Goal: Task Accomplishment & Management: Use online tool/utility

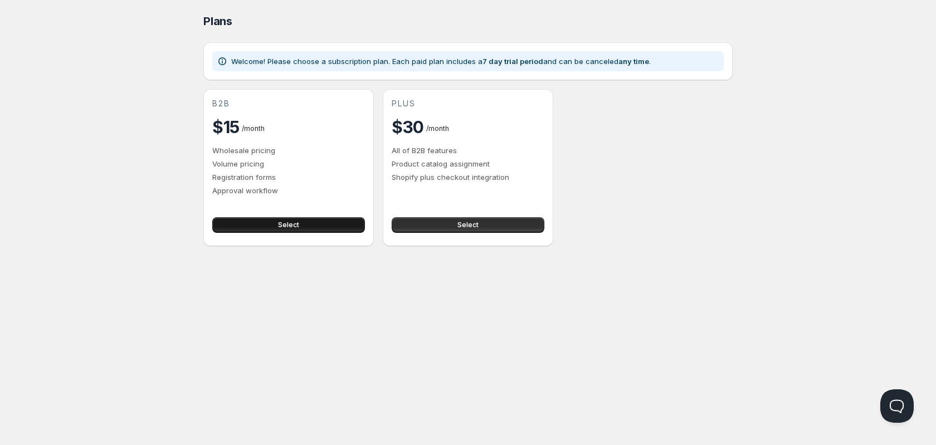
click at [326, 227] on button "Select" at bounding box center [288, 225] width 153 height 16
click at [277, 218] on button "Select" at bounding box center [288, 225] width 153 height 16
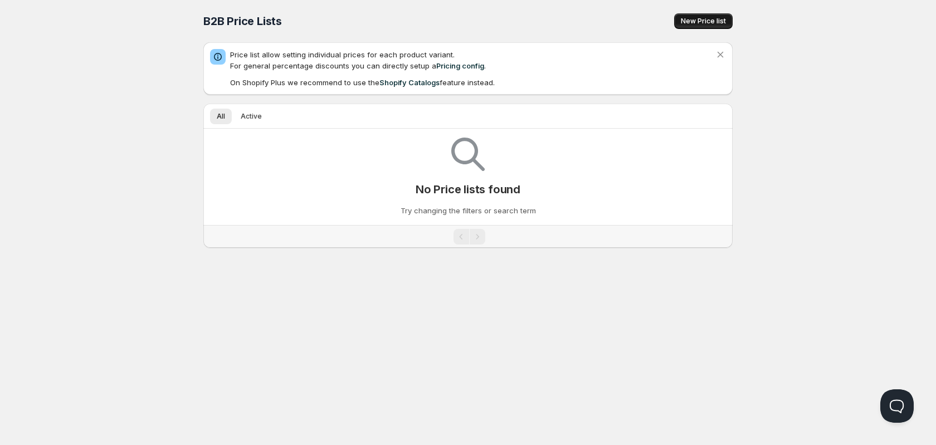
click at [708, 18] on span "New Price list" at bounding box center [703, 21] width 45 height 9
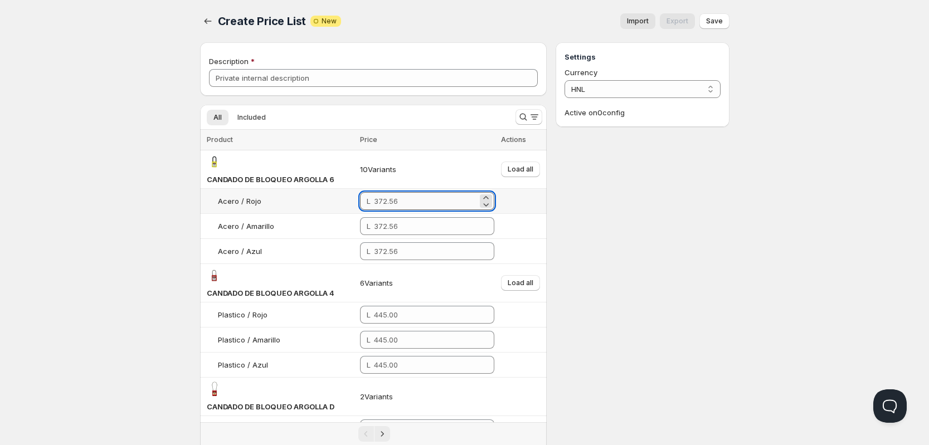
click at [397, 208] on input "number" at bounding box center [426, 201] width 104 height 18
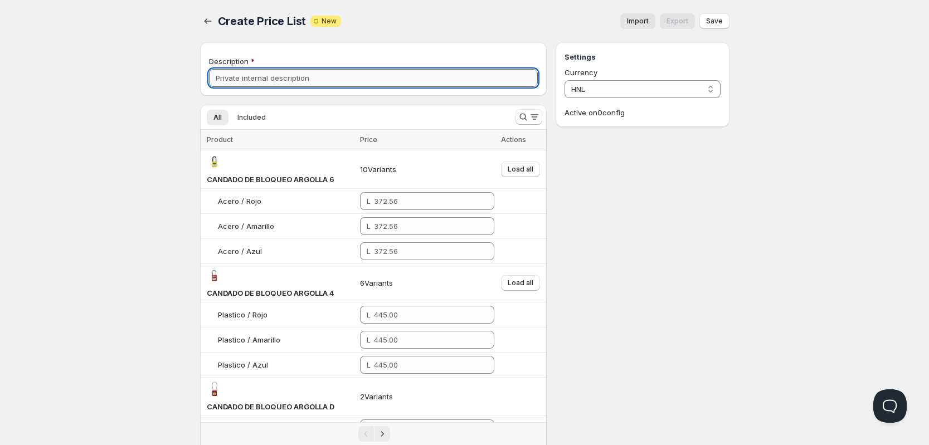
click at [466, 75] on input "Description" at bounding box center [373, 78] width 329 height 18
type input "Cervecería Hondureña"
click at [242, 118] on span "Included" at bounding box center [251, 117] width 28 height 9
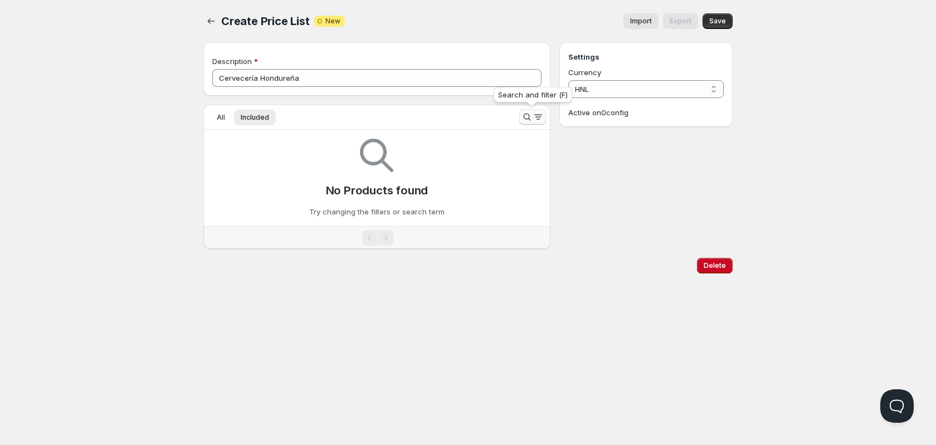
click at [534, 114] on icon "Search and filter results" at bounding box center [538, 116] width 11 height 11
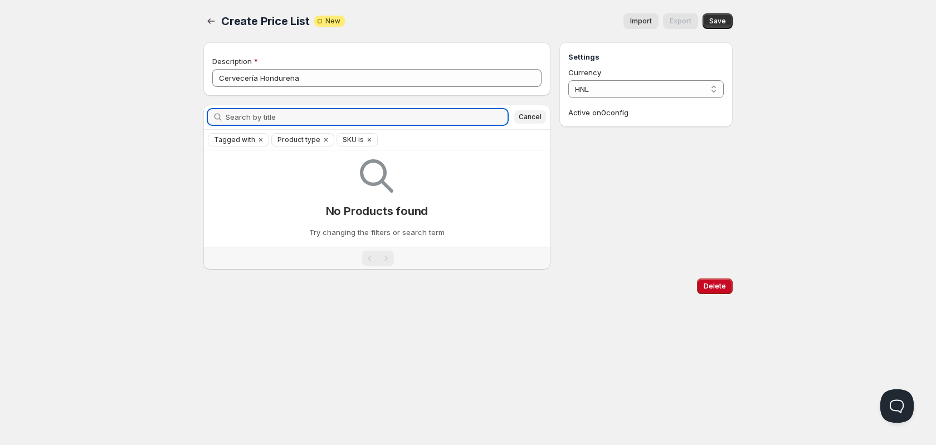
click at [525, 119] on span "Cancel" at bounding box center [530, 117] width 23 height 9
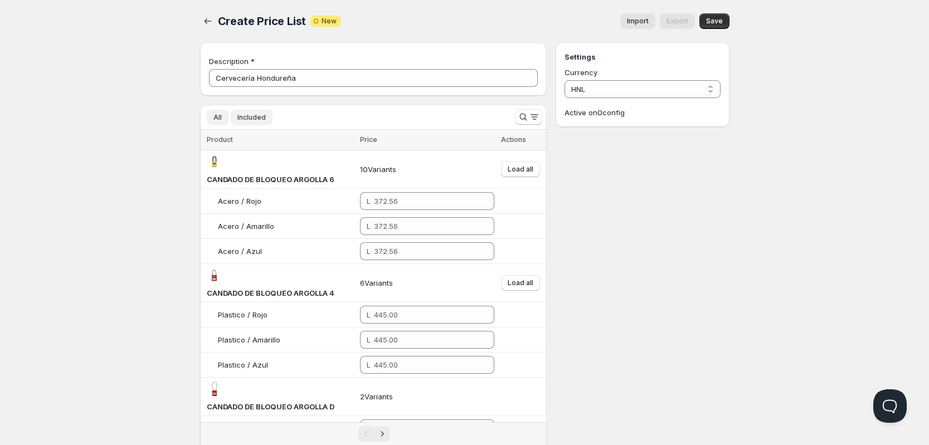
click at [254, 122] on button "Included" at bounding box center [252, 118] width 42 height 16
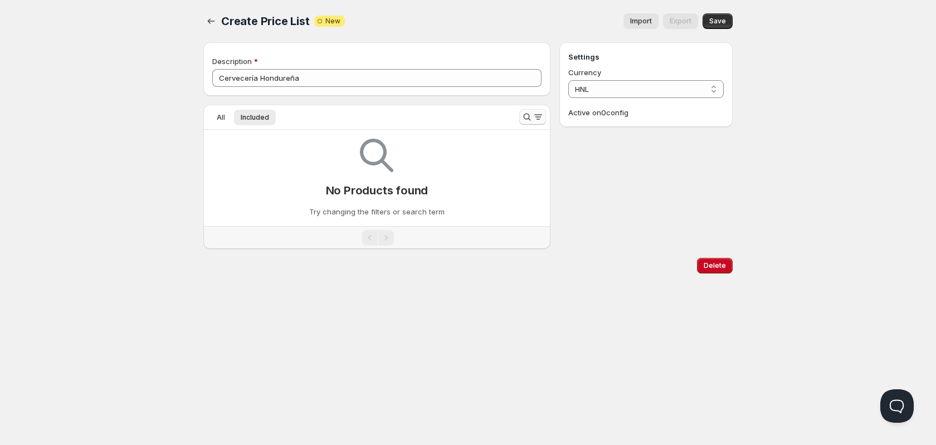
click at [527, 113] on icon "Search and filter results" at bounding box center [527, 116] width 11 height 11
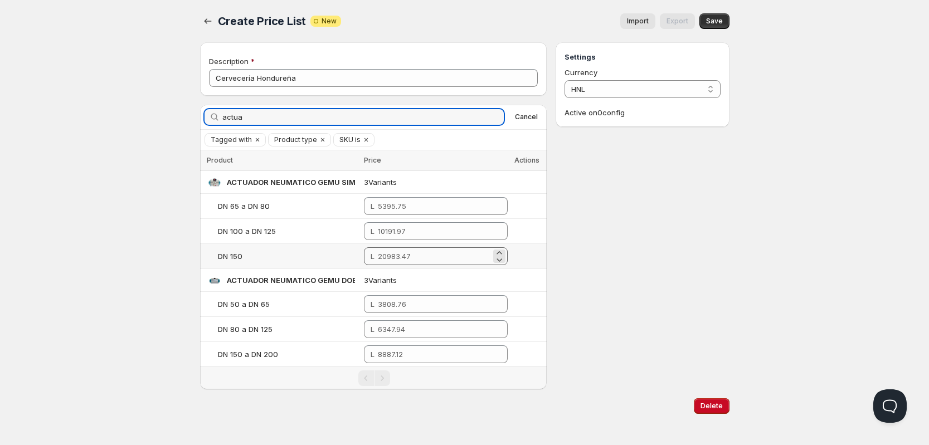
type input "actua"
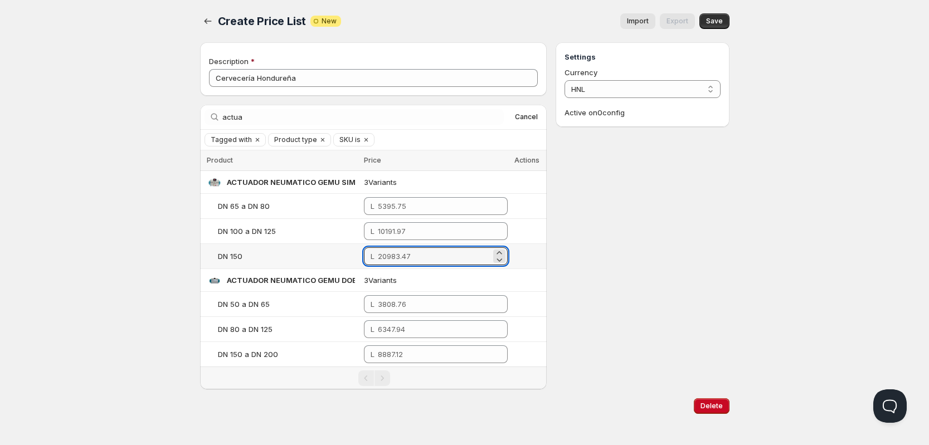
drag, startPoint x: 428, startPoint y: 256, endPoint x: 182, endPoint y: 240, distance: 246.8
click at [182, 240] on div "Home Pricing Price lists Checkout Forms Submissions Settings Features Plans Cre…" at bounding box center [464, 225] width 929 height 451
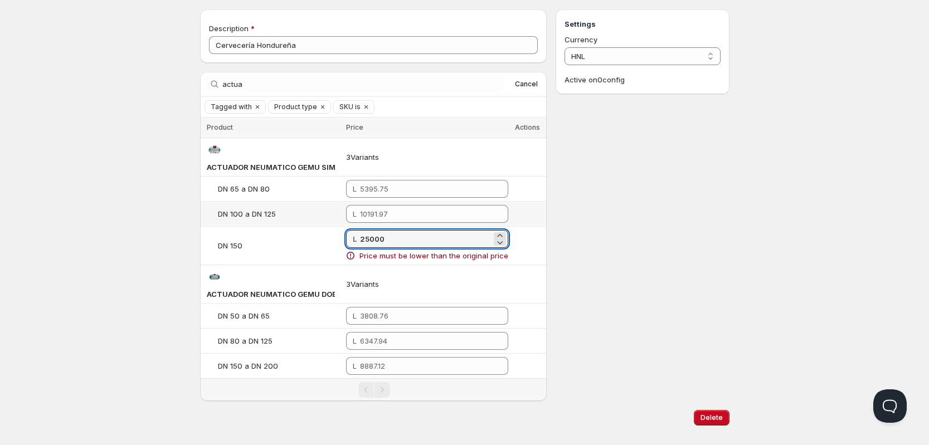
scroll to position [50, 0]
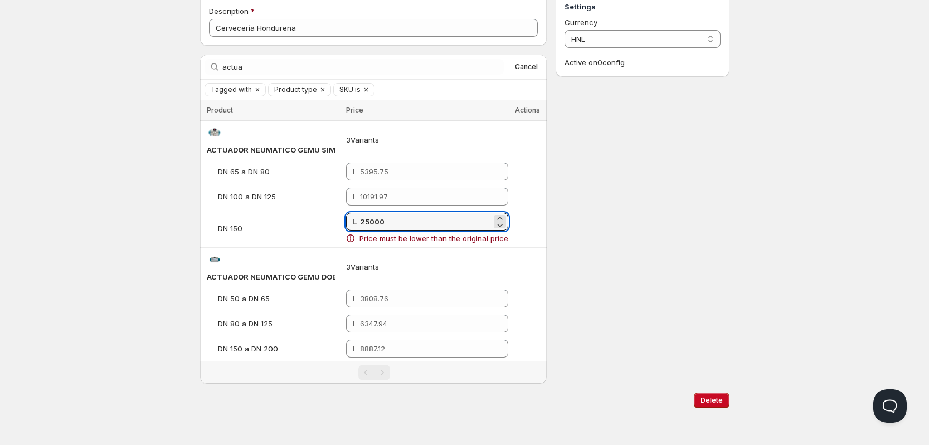
type input "25000"
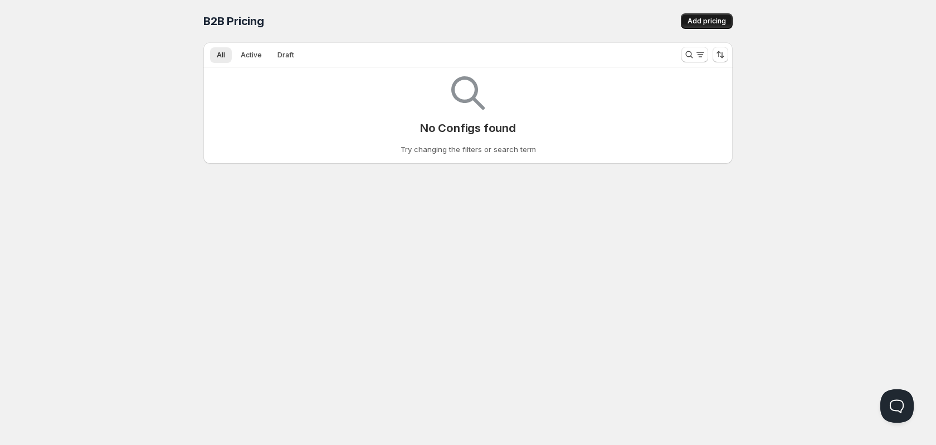
click at [714, 26] on button "Add pricing" at bounding box center [707, 21] width 52 height 16
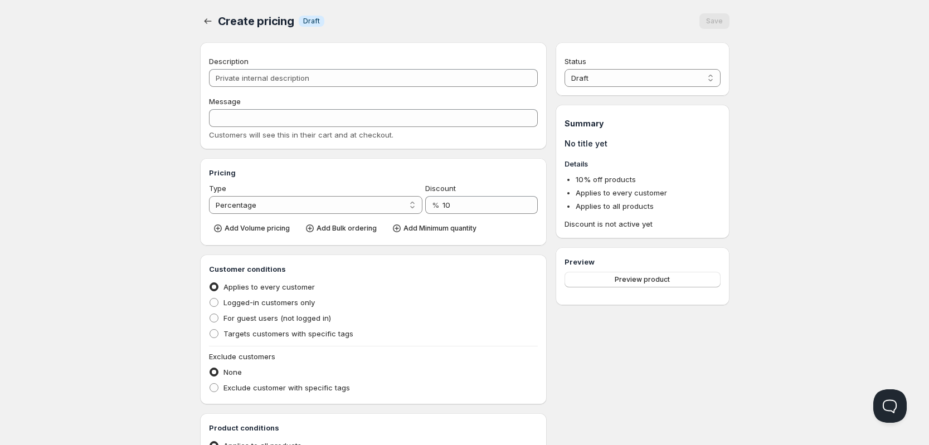
scroll to position [237, 0]
